Goal: Task Accomplishment & Management: Complete application form

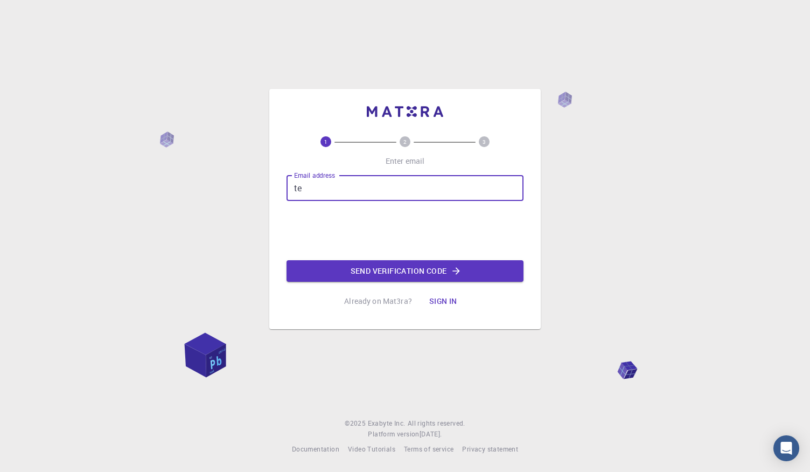
type input "[EMAIL_ADDRESS][DOMAIN_NAME]"
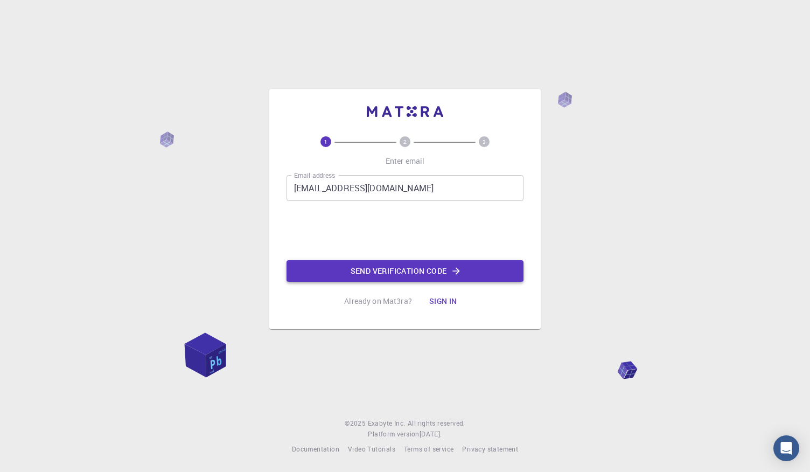
click at [338, 260] on button "Send verification code" at bounding box center [404, 271] width 237 height 22
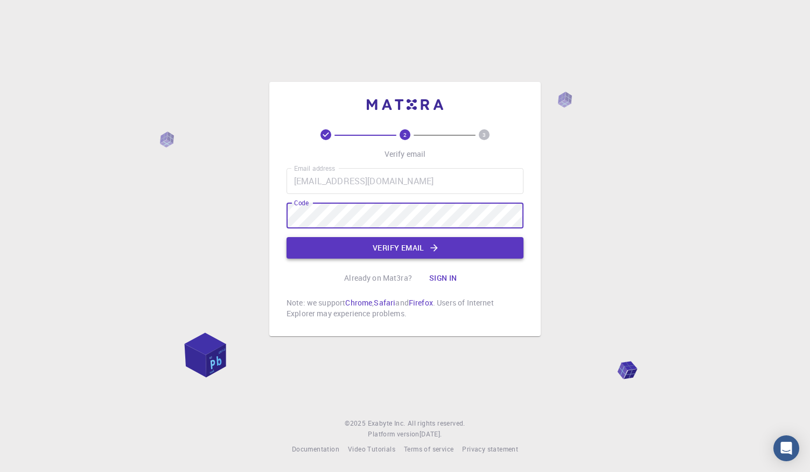
click at [398, 243] on button "Verify email" at bounding box center [404, 248] width 237 height 22
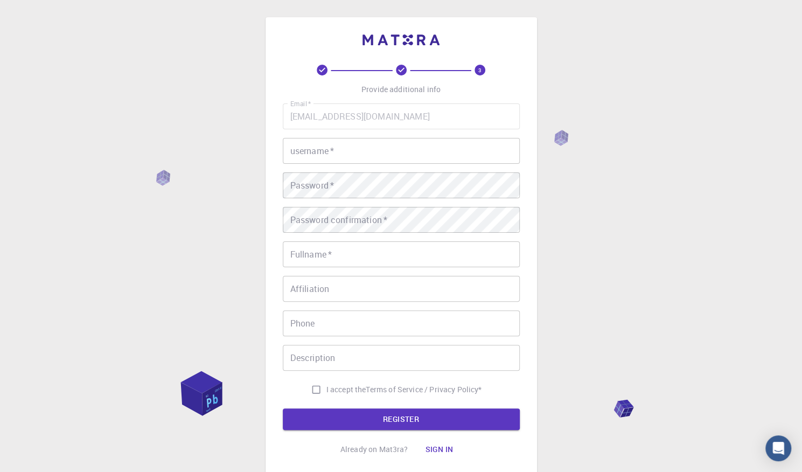
click at [363, 145] on input "username   *" at bounding box center [401, 151] width 237 height 26
type input "tekla"
click at [363, 245] on input "Fullname   *" at bounding box center [401, 254] width 237 height 26
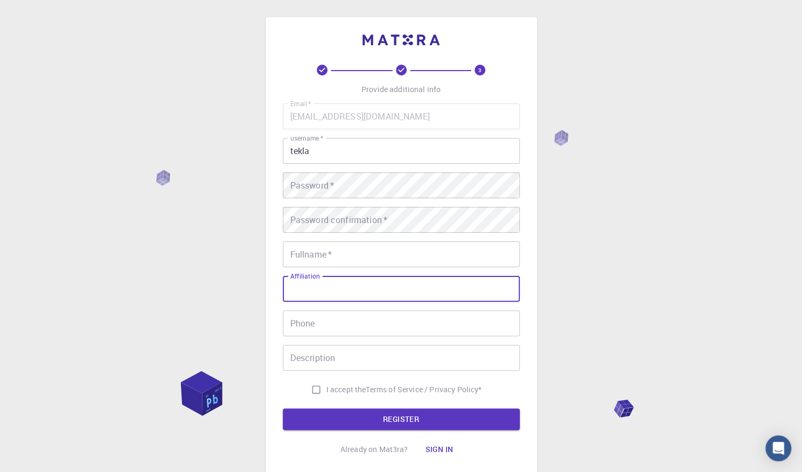
click at [349, 286] on input "Affiliation" at bounding box center [401, 289] width 237 height 26
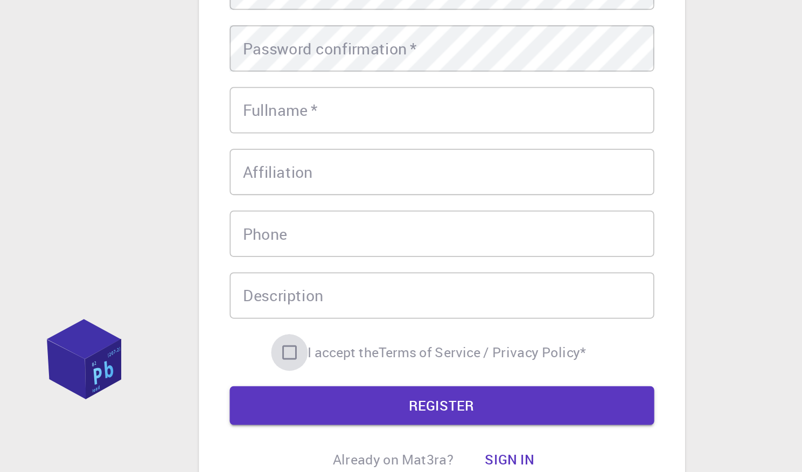
click at [312, 385] on input "I accept the Terms of Service / Privacy Policy *" at bounding box center [316, 389] width 20 height 20
checkbox input "true"
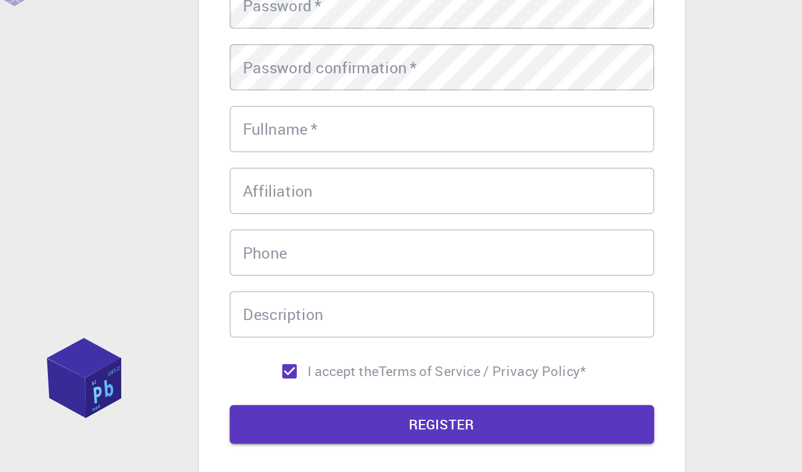
scroll to position [21, 0]
